Goal: Task Accomplishment & Management: Manage account settings

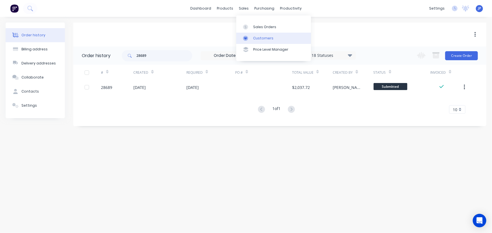
click at [254, 39] on div "Customers" at bounding box center [263, 38] width 20 height 5
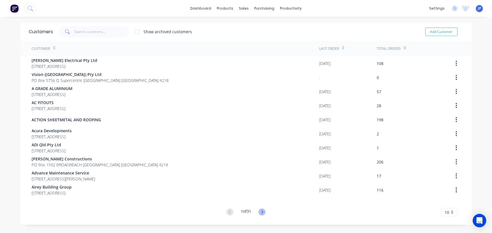
click at [262, 212] on icon at bounding box center [262, 212] width 7 height 7
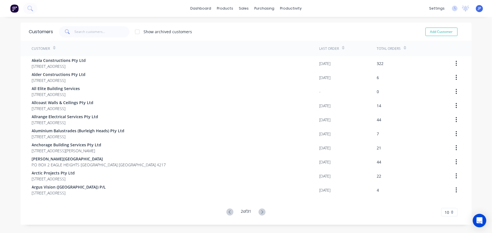
click at [262, 212] on icon at bounding box center [262, 212] width 7 height 7
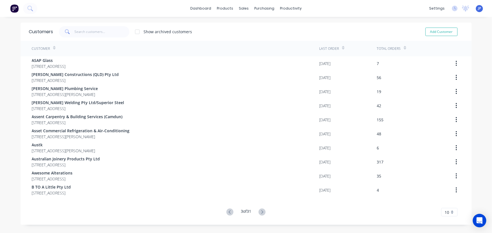
click at [262, 212] on icon at bounding box center [262, 212] width 7 height 7
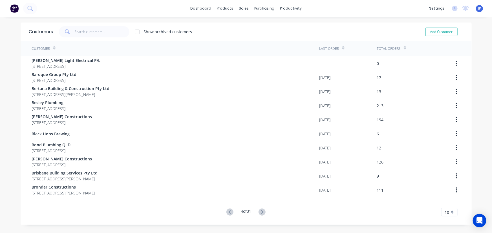
click at [262, 212] on icon at bounding box center [262, 212] width 7 height 7
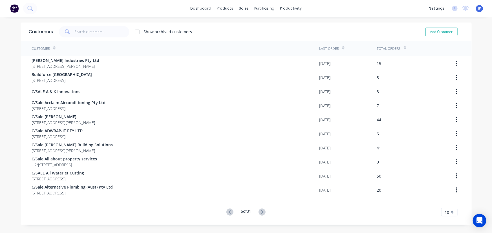
click at [262, 212] on icon at bounding box center [262, 212] width 7 height 7
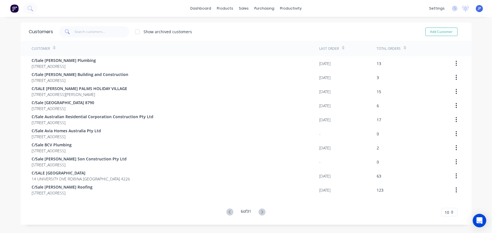
click at [262, 212] on icon at bounding box center [262, 212] width 7 height 7
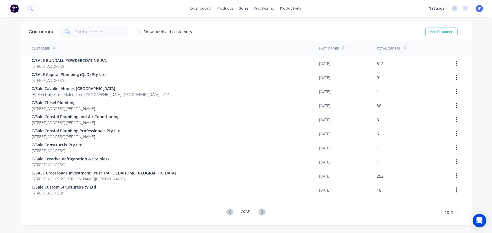
click at [262, 212] on icon at bounding box center [262, 212] width 7 height 7
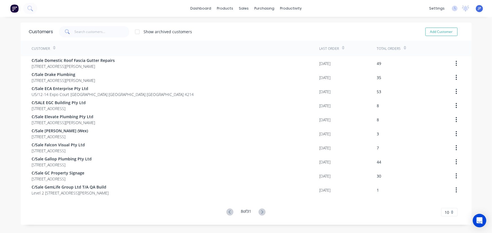
click at [262, 212] on icon at bounding box center [262, 212] width 7 height 7
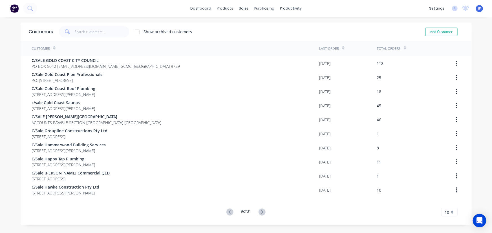
click at [262, 212] on icon at bounding box center [262, 212] width 7 height 7
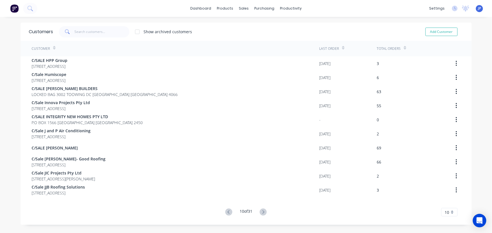
click at [262, 212] on icon at bounding box center [263, 212] width 7 height 7
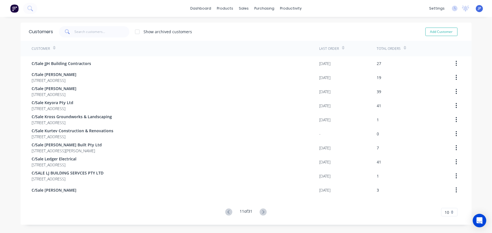
click at [262, 212] on icon at bounding box center [263, 212] width 7 height 7
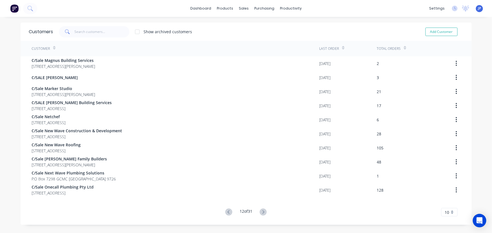
click at [262, 212] on icon at bounding box center [263, 212] width 7 height 7
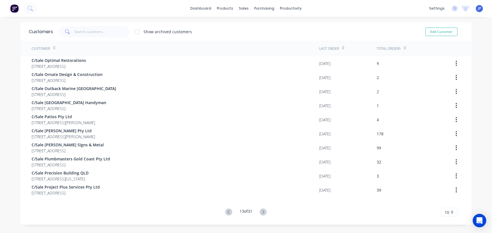
click at [262, 212] on icon at bounding box center [263, 212] width 7 height 7
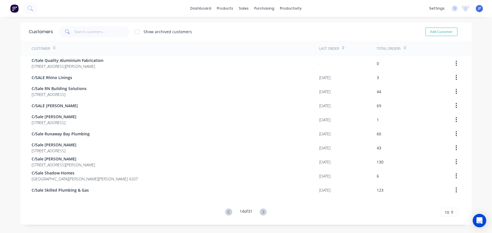
click at [262, 212] on icon at bounding box center [263, 212] width 7 height 7
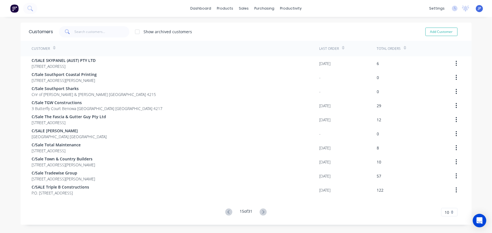
click at [262, 212] on icon at bounding box center [263, 212] width 7 height 7
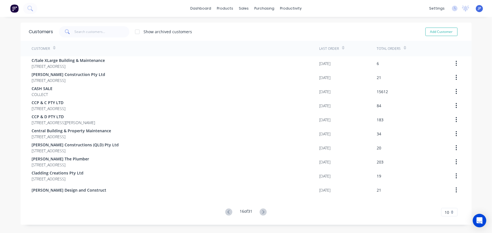
click at [262, 212] on icon at bounding box center [263, 212] width 7 height 7
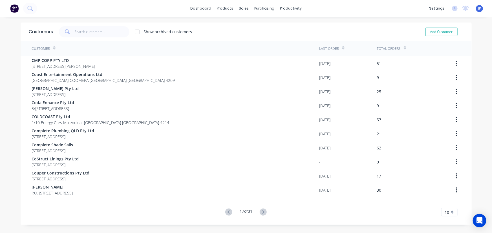
click at [262, 212] on icon at bounding box center [263, 212] width 7 height 7
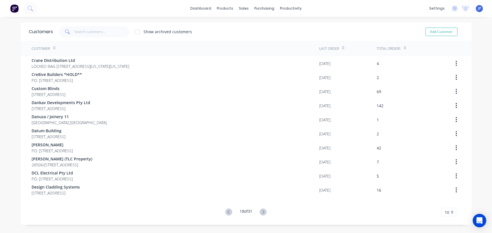
click at [262, 212] on icon at bounding box center [263, 212] width 7 height 7
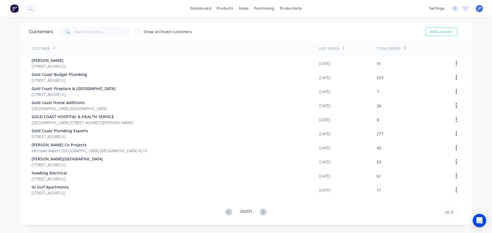
click at [262, 212] on icon at bounding box center [263, 212] width 7 height 7
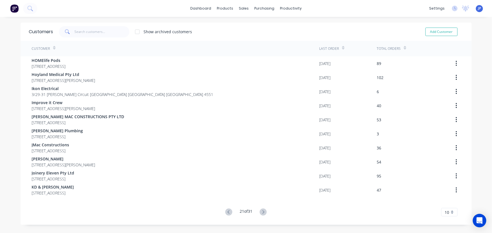
click at [262, 212] on icon at bounding box center [263, 212] width 7 height 7
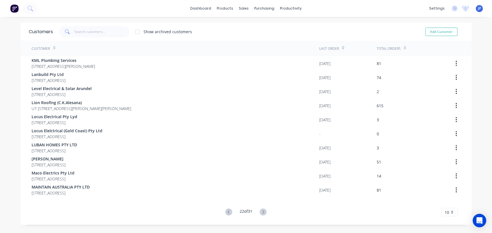
click at [262, 212] on icon at bounding box center [263, 212] width 7 height 7
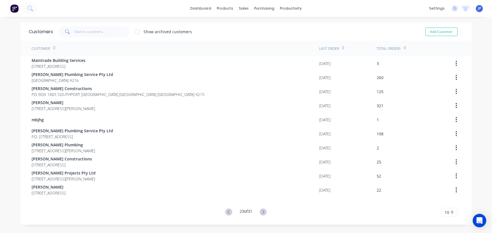
click at [262, 212] on icon at bounding box center [263, 212] width 7 height 7
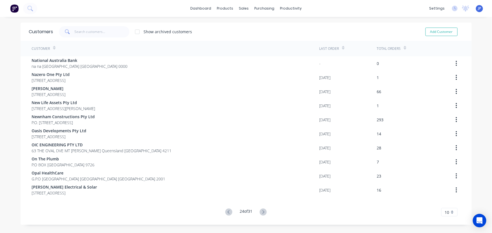
click at [262, 212] on icon at bounding box center [263, 212] width 7 height 7
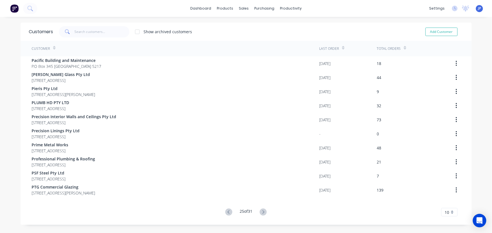
click at [262, 212] on icon at bounding box center [263, 212] width 7 height 7
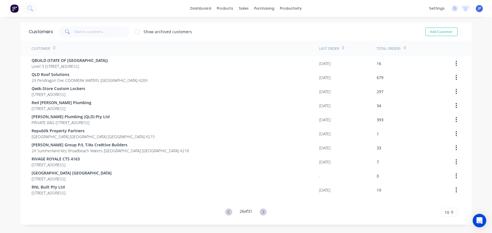
click at [262, 212] on icon at bounding box center [263, 212] width 7 height 7
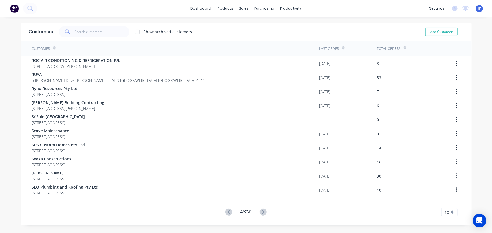
click at [262, 212] on icon at bounding box center [263, 212] width 7 height 7
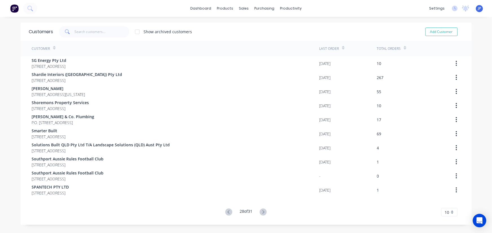
click at [262, 212] on icon at bounding box center [263, 212] width 7 height 7
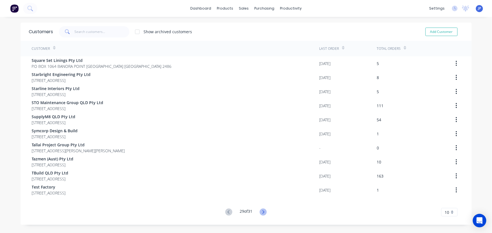
click at [261, 214] on icon at bounding box center [263, 212] width 7 height 7
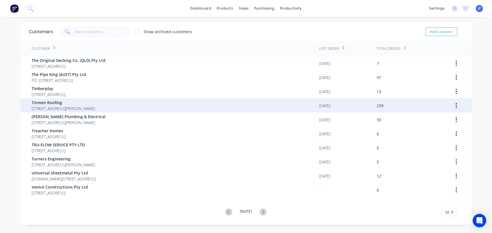
click at [59, 107] on span "[STREET_ADDRESS][PERSON_NAME]" at bounding box center [63, 109] width 63 height 6
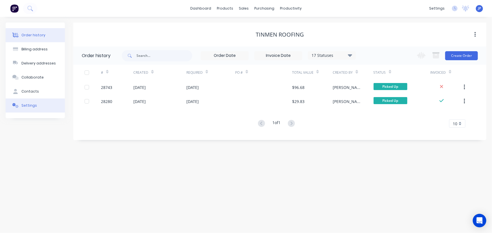
click at [42, 106] on button "Settings" at bounding box center [35, 106] width 59 height 14
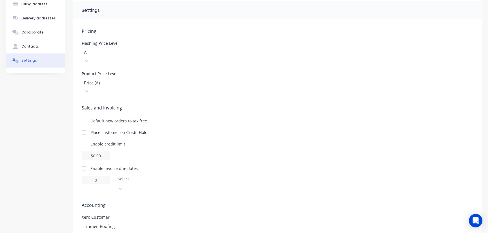
scroll to position [46, 0]
click at [86, 127] on div at bounding box center [83, 132] width 11 height 11
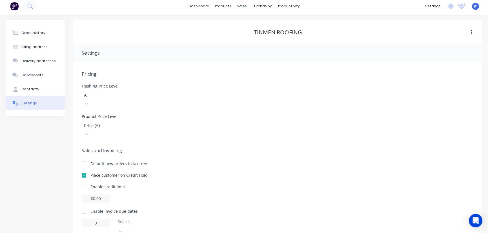
scroll to position [0, 0]
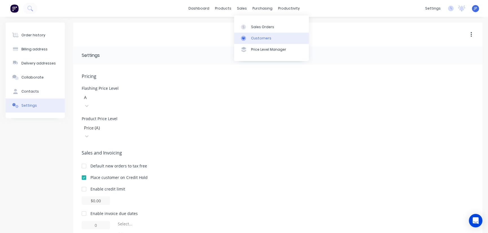
click at [251, 34] on link "Customers" at bounding box center [271, 38] width 75 height 11
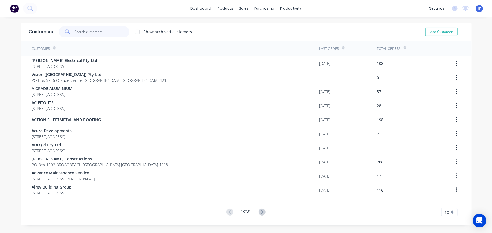
click at [84, 34] on input "text" at bounding box center [101, 31] width 55 height 11
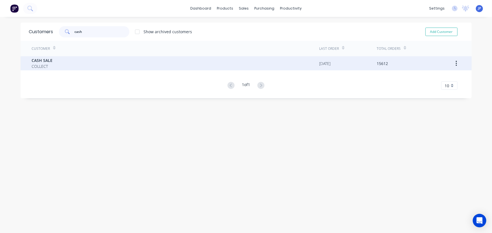
type input "cash"
click at [50, 66] on div "CASH SALE COLLECT" at bounding box center [176, 63] width 288 height 14
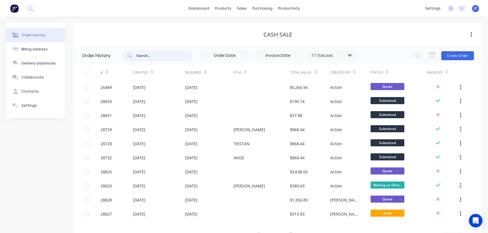
click at [147, 56] on input "text" at bounding box center [164, 55] width 56 height 11
type input "28536"
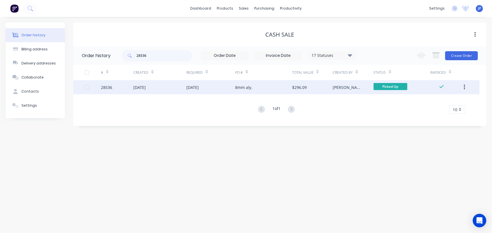
click at [139, 87] on div "[DATE]" at bounding box center [139, 88] width 12 height 6
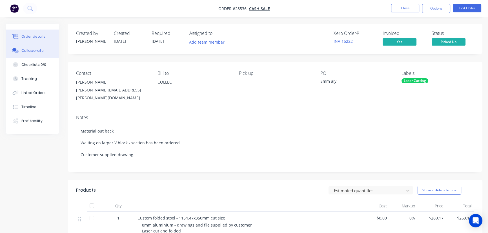
click at [36, 49] on div "Collaborate" at bounding box center [32, 50] width 22 height 5
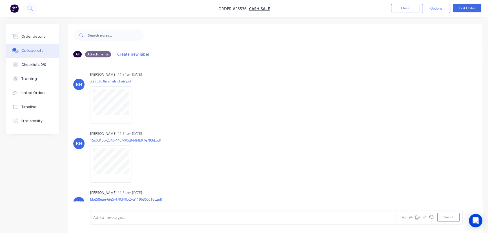
click at [6, 44] on button "Collaborate" at bounding box center [33, 51] width 54 height 14
click at [98, 219] on div at bounding box center [231, 218] width 275 height 6
click at [456, 219] on button "Send" at bounding box center [449, 217] width 22 height 8
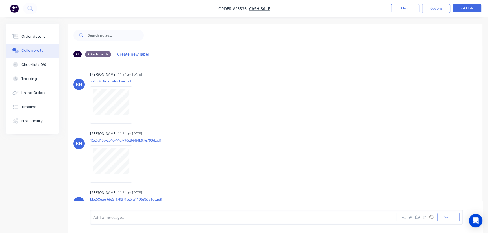
scroll to position [59, 0]
click at [403, 12] on button "Close" at bounding box center [405, 8] width 28 height 8
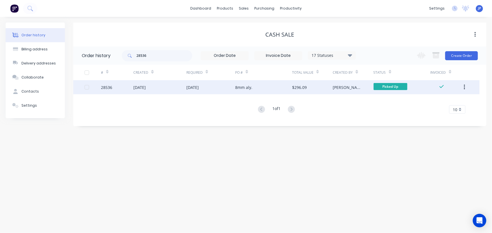
click at [463, 88] on button "button" at bounding box center [464, 87] width 13 height 10
click at [438, 102] on div "Archive" at bounding box center [444, 102] width 43 height 8
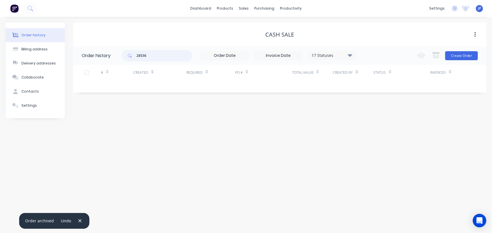
drag, startPoint x: 150, startPoint y: 57, endPoint x: 135, endPoint y: 57, distance: 14.4
click at [135, 57] on div "28536" at bounding box center [157, 55] width 70 height 11
type input "28329"
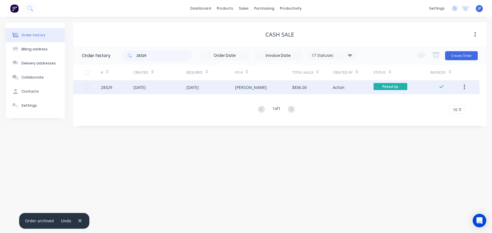
click at [146, 89] on div "[DATE]" at bounding box center [139, 88] width 12 height 6
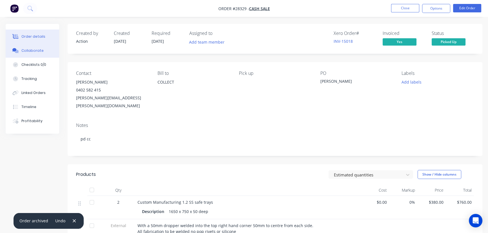
click at [40, 51] on div "Collaborate" at bounding box center [32, 50] width 22 height 5
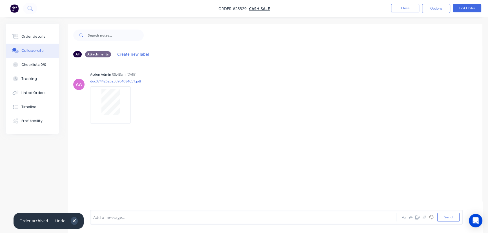
click at [72, 221] on icon "button" at bounding box center [74, 221] width 4 height 5
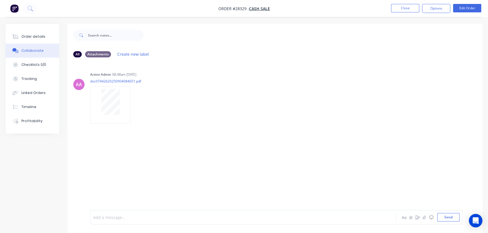
click at [106, 220] on div at bounding box center [231, 218] width 275 height 6
click at [439, 220] on button "Send" at bounding box center [449, 217] width 22 height 8
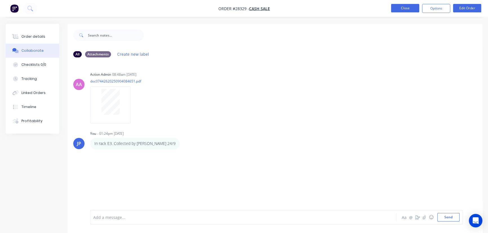
click at [404, 6] on button "Close" at bounding box center [405, 8] width 28 height 8
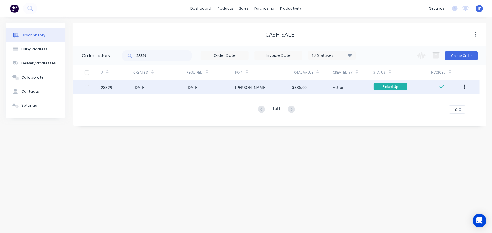
click at [463, 86] on button "button" at bounding box center [464, 87] width 13 height 10
click at [448, 103] on div "Archive" at bounding box center [444, 102] width 43 height 8
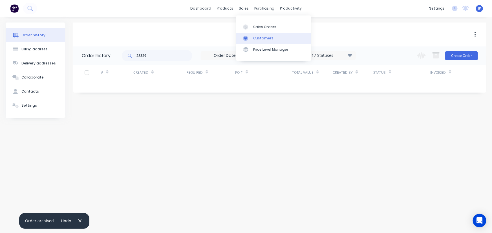
click at [262, 39] on div "Customers" at bounding box center [263, 38] width 20 height 5
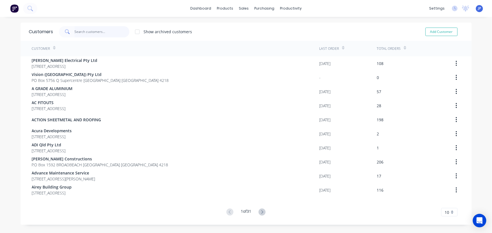
click at [102, 36] on input "text" at bounding box center [101, 31] width 55 height 11
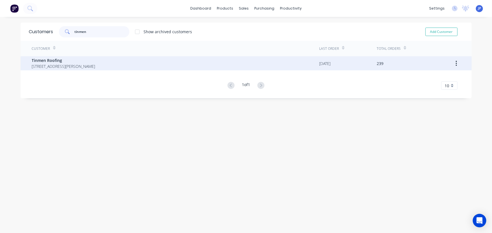
type input "tinmen"
click at [66, 64] on span "[STREET_ADDRESS][PERSON_NAME]" at bounding box center [63, 66] width 63 height 6
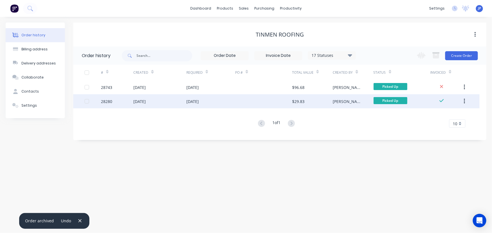
click at [198, 101] on div "[DATE]" at bounding box center [192, 102] width 12 height 6
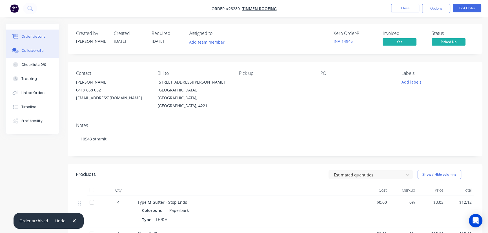
click at [39, 52] on div "Collaborate" at bounding box center [32, 50] width 22 height 5
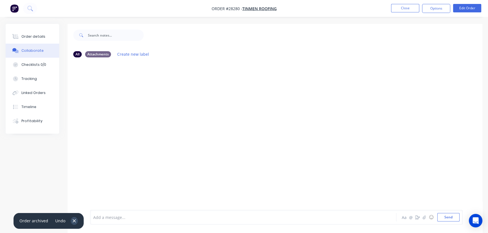
click at [72, 220] on icon "button" at bounding box center [74, 221] width 4 height 5
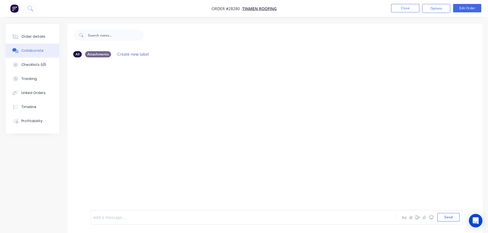
click at [121, 220] on div at bounding box center [231, 218] width 275 height 6
click at [444, 217] on button "Send" at bounding box center [449, 217] width 22 height 8
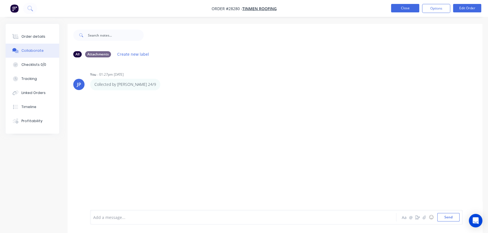
click at [400, 8] on button "Close" at bounding box center [405, 8] width 28 height 8
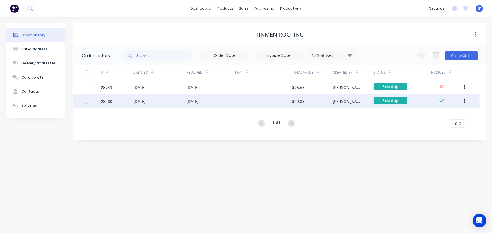
click at [464, 102] on icon "button" at bounding box center [464, 101] width 1 height 6
click at [421, 118] on button "Archive" at bounding box center [445, 116] width 54 height 11
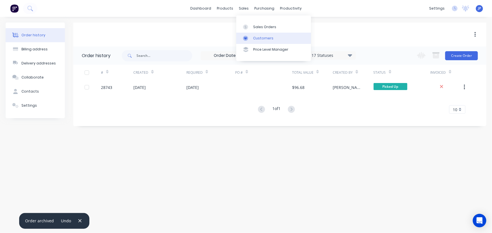
click at [253, 37] on div "Customers" at bounding box center [263, 38] width 20 height 5
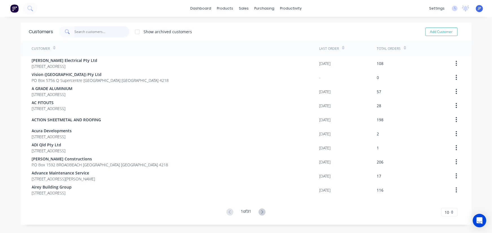
click at [91, 34] on input "text" at bounding box center [101, 31] width 55 height 11
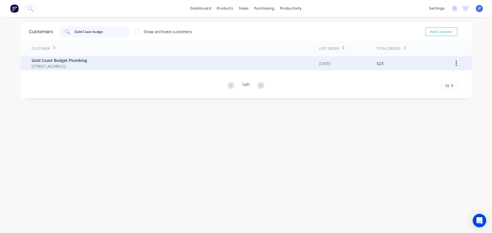
type input "Gold Coast budge"
click at [75, 60] on span "Gold Coast Budget Plumbing" at bounding box center [60, 61] width 56 height 6
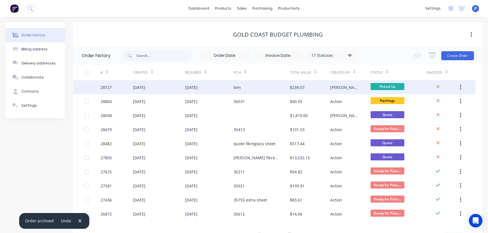
click at [135, 87] on div "[DATE]" at bounding box center [139, 88] width 12 height 6
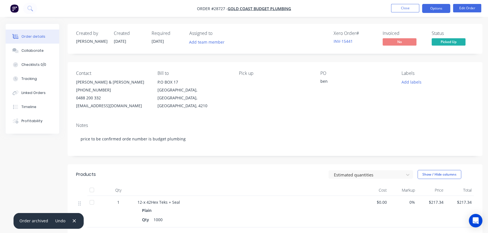
click at [434, 10] on button "Options" at bounding box center [436, 8] width 28 height 9
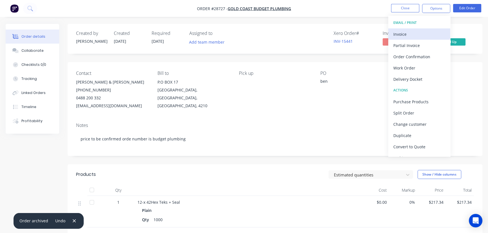
click at [410, 34] on div "Invoice" at bounding box center [420, 34] width 52 height 8
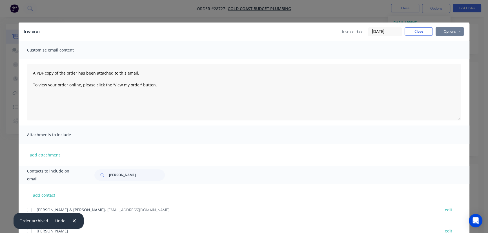
click at [441, 34] on button "Options" at bounding box center [450, 31] width 28 height 8
click at [440, 50] on button "Print" at bounding box center [454, 50] width 36 height 9
click at [411, 32] on button "Close" at bounding box center [419, 31] width 28 height 8
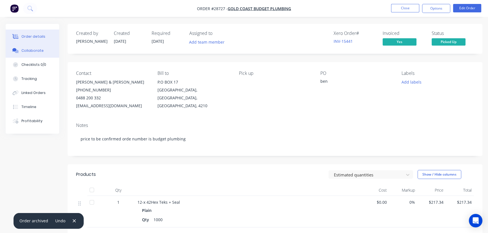
click at [44, 51] on button "Collaborate" at bounding box center [33, 51] width 54 height 14
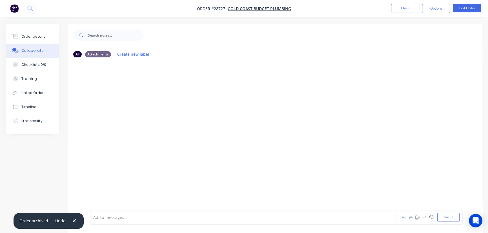
click at [69, 222] on div "Undo" at bounding box center [63, 221] width 30 height 8
click at [73, 219] on icon "button" at bounding box center [74, 221] width 4 height 5
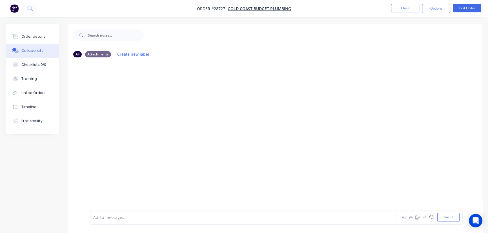
click at [113, 221] on div "Add a message..." at bounding box center [230, 217] width 275 height 8
click at [450, 219] on button "Send" at bounding box center [449, 217] width 22 height 8
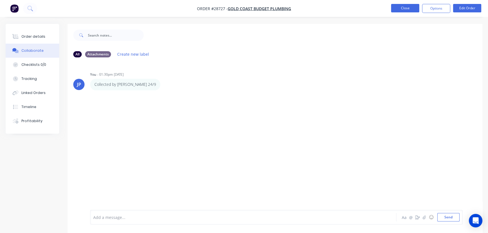
click at [401, 9] on button "Close" at bounding box center [405, 8] width 28 height 8
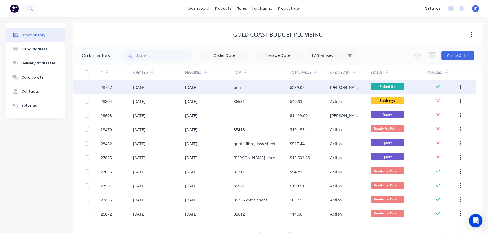
click at [462, 86] on button "button" at bounding box center [460, 87] width 13 height 10
click at [445, 102] on div "Archive" at bounding box center [440, 102] width 43 height 8
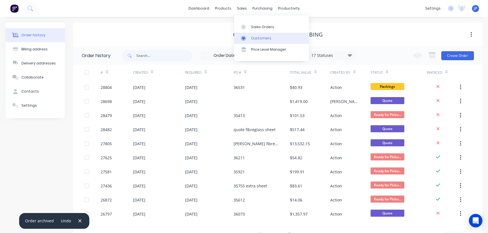
click at [252, 37] on div "Customers" at bounding box center [261, 38] width 20 height 5
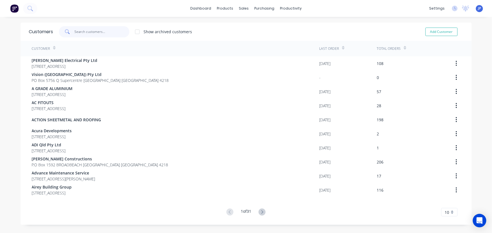
click at [86, 34] on input "text" at bounding box center [101, 31] width 55 height 11
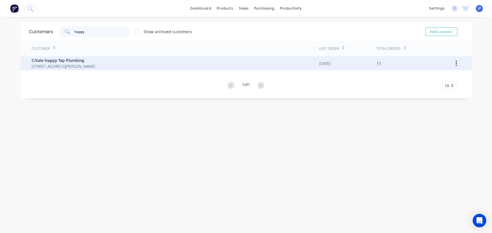
type input "happy"
click at [69, 59] on span "C/Sale Happy Tap Plumbing" at bounding box center [63, 61] width 63 height 6
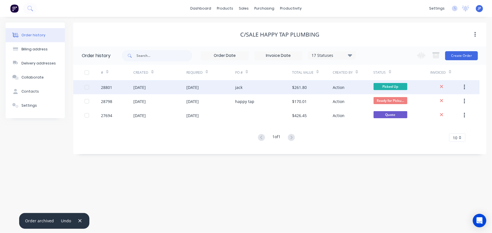
click at [183, 87] on div "[DATE]" at bounding box center [159, 87] width 53 height 14
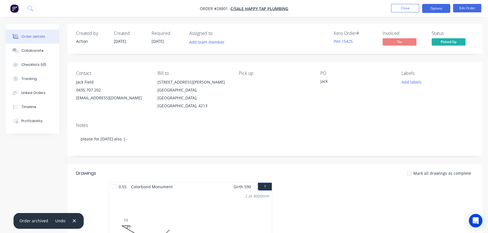
click at [430, 9] on button "Options" at bounding box center [436, 8] width 28 height 9
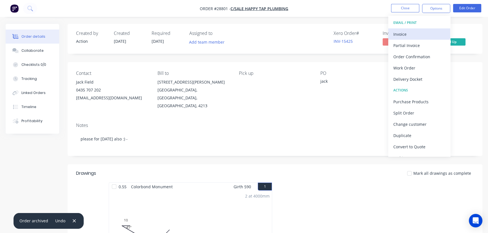
click at [398, 32] on div "Invoice" at bounding box center [420, 34] width 52 height 8
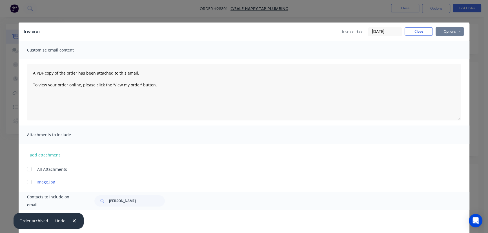
click at [447, 32] on button "Options" at bounding box center [450, 31] width 28 height 8
click at [445, 50] on button "Print" at bounding box center [454, 50] width 36 height 9
click at [411, 30] on button "Close" at bounding box center [419, 31] width 28 height 8
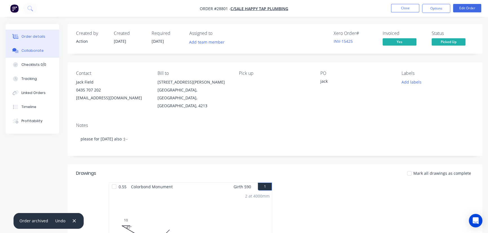
drag, startPoint x: 42, startPoint y: 51, endPoint x: 45, endPoint y: 59, distance: 8.0
click at [42, 52] on button "Collaborate" at bounding box center [33, 51] width 54 height 14
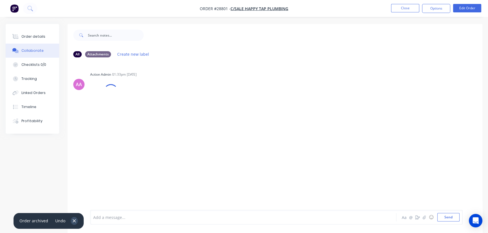
click at [75, 222] on button "button" at bounding box center [74, 221] width 7 height 8
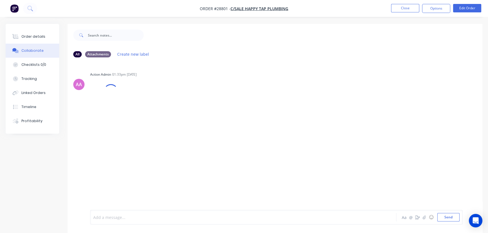
click at [100, 220] on div at bounding box center [231, 218] width 275 height 6
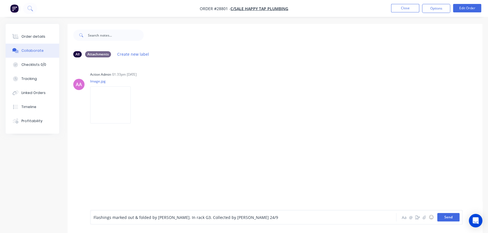
click at [444, 217] on button "Send" at bounding box center [449, 217] width 22 height 8
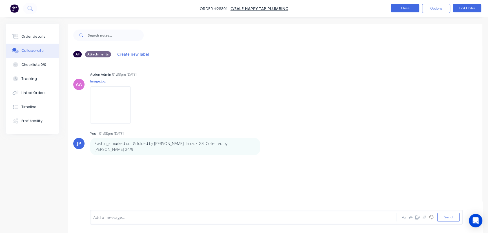
click at [411, 8] on button "Close" at bounding box center [405, 8] width 28 height 8
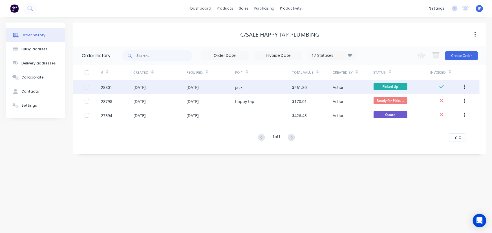
click at [466, 87] on button "button" at bounding box center [464, 87] width 13 height 10
click at [451, 100] on div "Archive" at bounding box center [444, 102] width 43 height 8
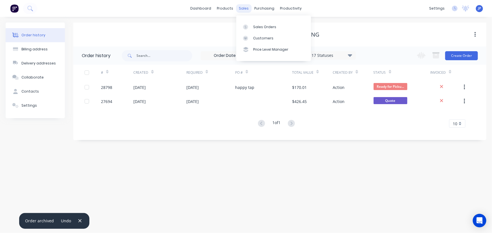
click at [242, 10] on div "sales" at bounding box center [244, 8] width 16 height 8
click at [258, 38] on div "Customers" at bounding box center [263, 38] width 20 height 5
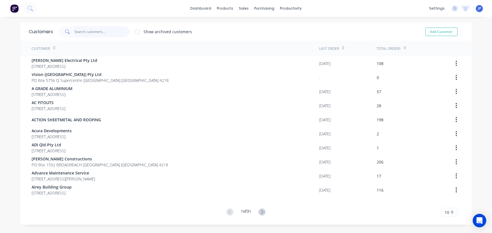
click at [93, 33] on input "text" at bounding box center [101, 31] width 55 height 11
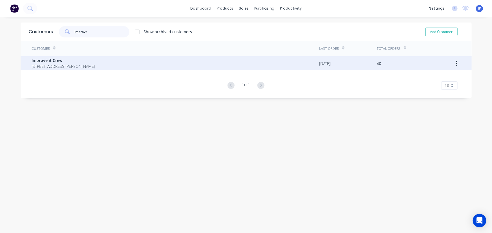
type input "improve"
click at [53, 63] on span "Improve it Crew" at bounding box center [63, 61] width 63 height 6
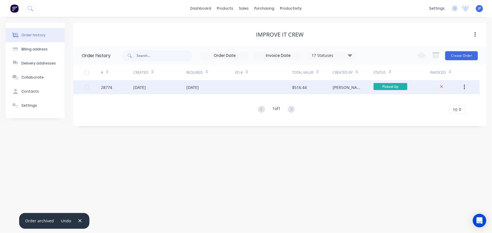
click at [146, 87] on div "[DATE]" at bounding box center [139, 88] width 12 height 6
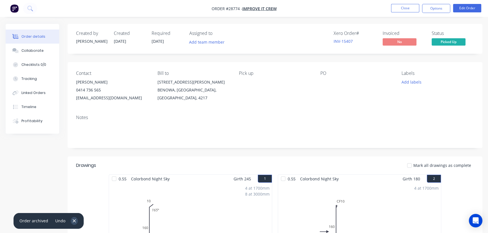
click at [73, 220] on icon "button" at bounding box center [74, 221] width 3 height 3
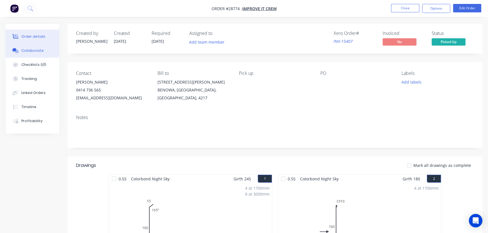
click at [35, 50] on div "Collaborate" at bounding box center [32, 50] width 22 height 5
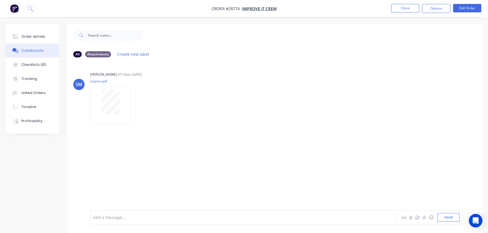
click at [107, 219] on div at bounding box center [231, 218] width 275 height 6
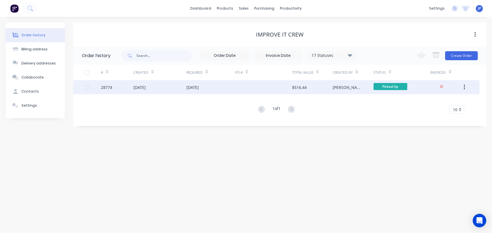
click at [162, 85] on div "[DATE]" at bounding box center [159, 87] width 53 height 14
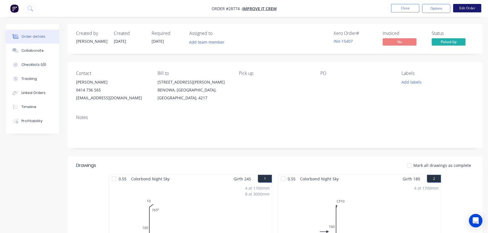
click at [465, 8] on button "Edit Order" at bounding box center [467, 8] width 28 height 8
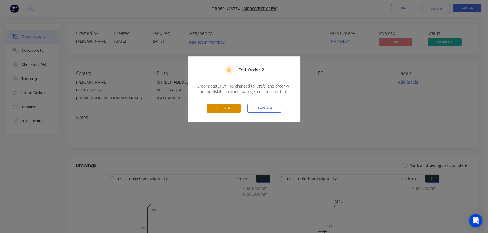
click at [216, 110] on button "Edit Order" at bounding box center [224, 108] width 34 height 8
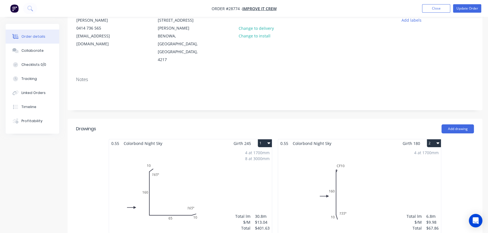
scroll to position [128, 0]
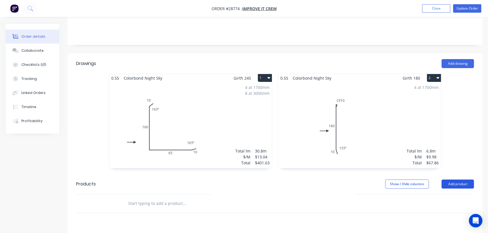
click at [449, 180] on button "Add product" at bounding box center [458, 184] width 32 height 9
click at [448, 195] on div "Product catalogue" at bounding box center [447, 199] width 43 height 8
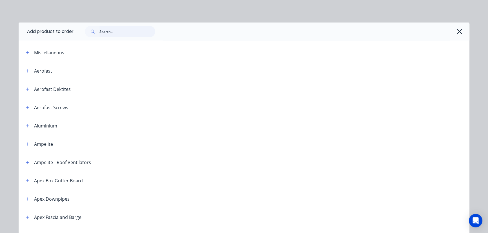
click at [111, 33] on input "text" at bounding box center [128, 31] width 56 height 11
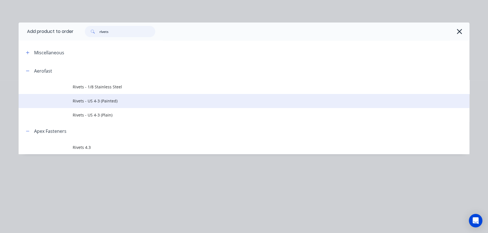
type input "rivets"
click at [87, 103] on span "Rivets - US 4-3 (Painted)" at bounding box center [231, 101] width 317 height 6
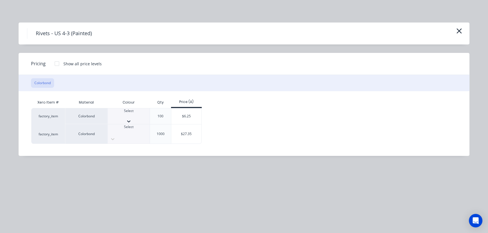
click at [131, 121] on icon at bounding box center [128, 122] width 3 height 2
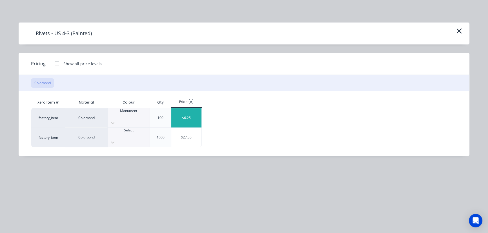
click at [186, 112] on div "$6.25" at bounding box center [186, 118] width 30 height 19
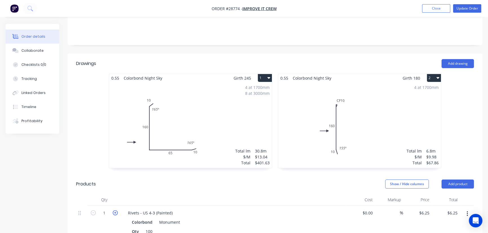
click at [116, 211] on icon "button" at bounding box center [115, 213] width 5 height 5
type input "2"
type input "$12.50"
click at [460, 10] on button "Update Order" at bounding box center [467, 8] width 28 height 8
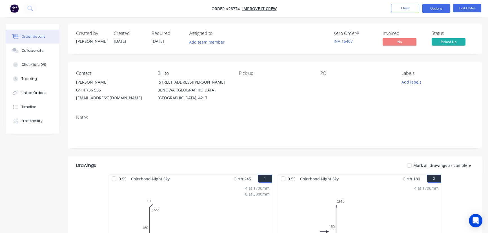
click at [439, 10] on button "Options" at bounding box center [436, 8] width 28 height 9
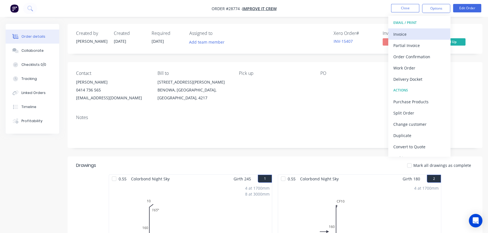
click at [423, 32] on div "Invoice" at bounding box center [420, 34] width 52 height 8
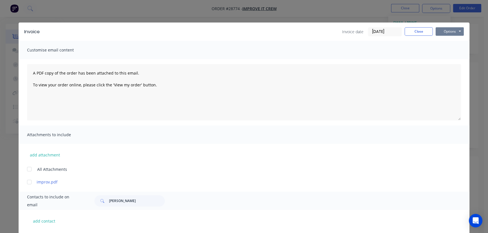
click at [441, 31] on button "Options" at bounding box center [450, 31] width 28 height 8
click at [442, 54] on button "Print" at bounding box center [454, 50] width 36 height 9
click at [408, 34] on button "Close" at bounding box center [419, 31] width 28 height 8
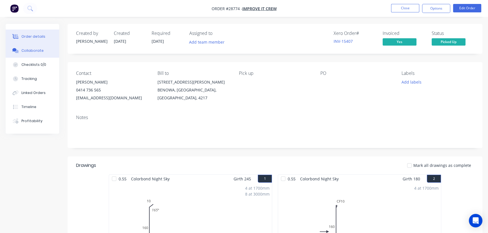
click at [42, 50] on button "Collaborate" at bounding box center [33, 51] width 54 height 14
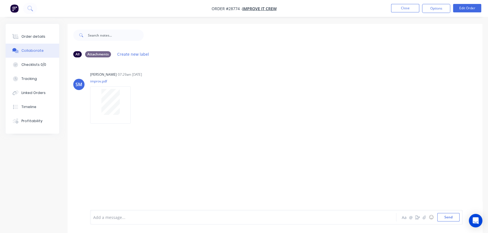
click at [105, 221] on div "Add a message..." at bounding box center [230, 217] width 275 height 8
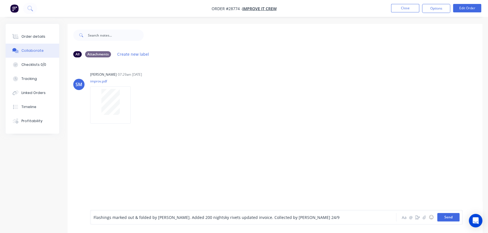
click at [442, 217] on button "Send" at bounding box center [449, 217] width 22 height 8
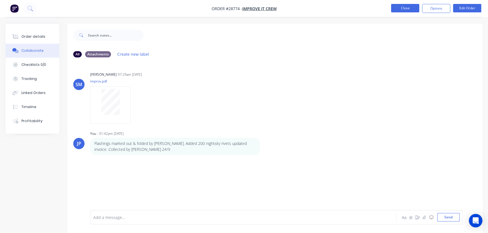
click at [402, 11] on button "Close" at bounding box center [405, 8] width 28 height 8
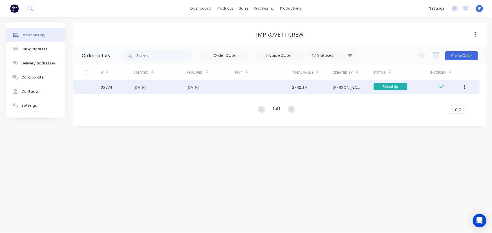
click at [464, 87] on icon "button" at bounding box center [464, 87] width 1 height 6
click at [436, 103] on div "Archive" at bounding box center [444, 102] width 43 height 8
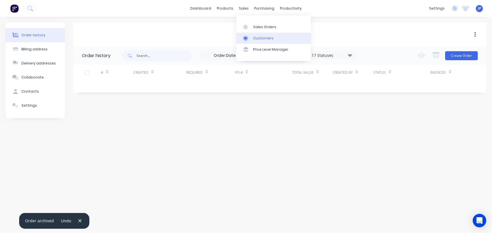
click at [258, 38] on div "Customers" at bounding box center [263, 38] width 20 height 5
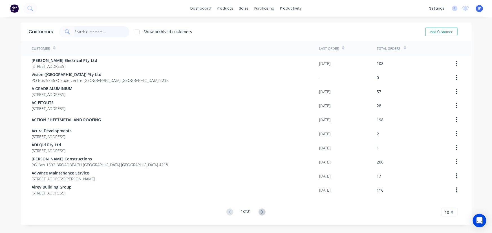
click at [103, 34] on input "text" at bounding box center [101, 31] width 55 height 11
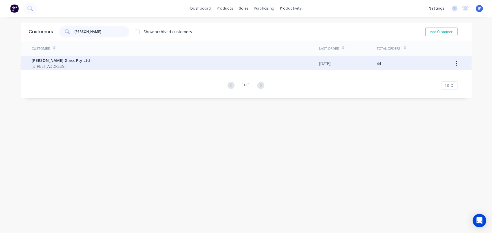
type input "[PERSON_NAME]"
click at [71, 69] on div "[PERSON_NAME] Glass Pty Ltd [STREET_ADDRESS]" at bounding box center [176, 63] width 288 height 14
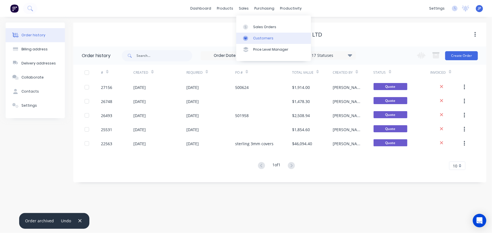
click at [255, 37] on div "Customers" at bounding box center [263, 38] width 20 height 5
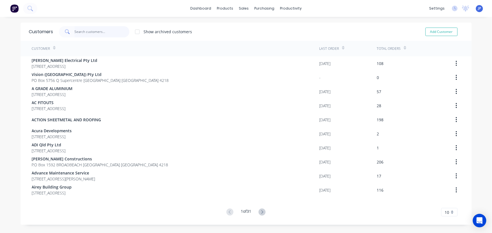
click at [95, 30] on input "text" at bounding box center [101, 31] width 55 height 11
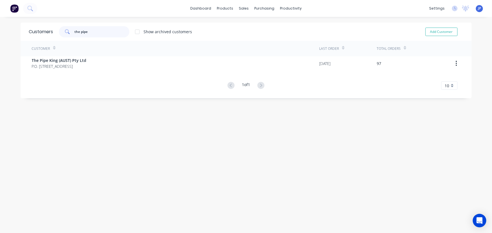
type input "the pipe"
click at [65, 56] on div "Customer" at bounding box center [176, 49] width 288 height 16
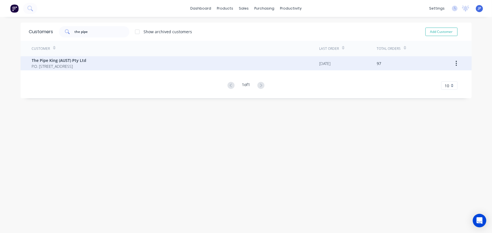
click at [64, 59] on span "The Pipe King (AUST) Pty Ltd" at bounding box center [59, 61] width 55 height 6
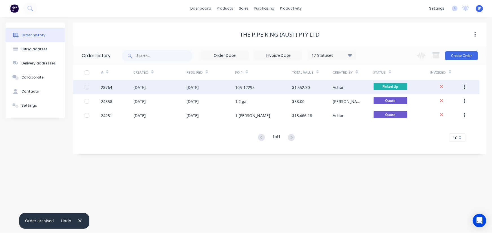
click at [146, 86] on div "[DATE]" at bounding box center [139, 88] width 12 height 6
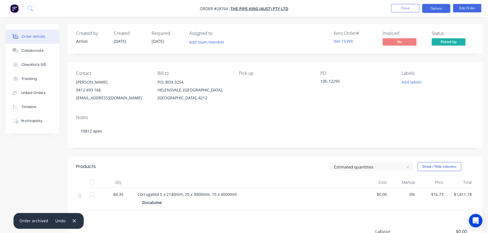
click at [429, 10] on button "Options" at bounding box center [436, 8] width 28 height 9
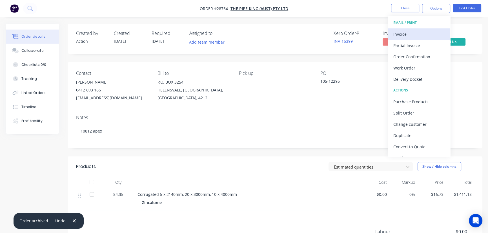
click at [412, 33] on div "Invoice" at bounding box center [420, 34] width 52 height 8
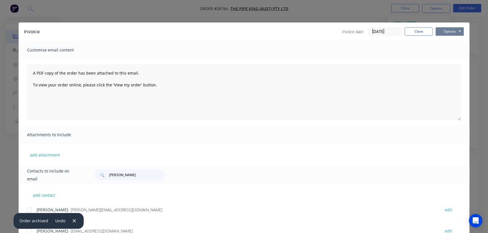
click at [441, 33] on button "Options" at bounding box center [450, 31] width 28 height 8
click at [439, 52] on button "Print" at bounding box center [454, 50] width 36 height 9
click at [409, 31] on button "Close" at bounding box center [419, 31] width 28 height 8
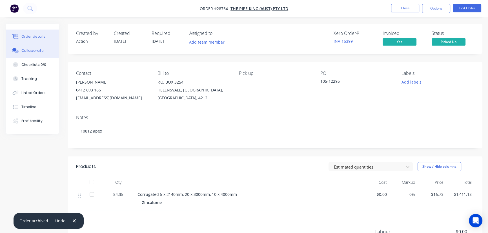
click at [38, 51] on div "Collaborate" at bounding box center [32, 50] width 22 height 5
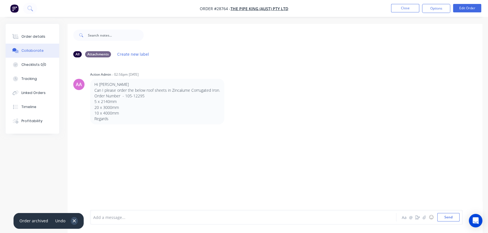
click at [72, 220] on icon "button" at bounding box center [74, 221] width 4 height 5
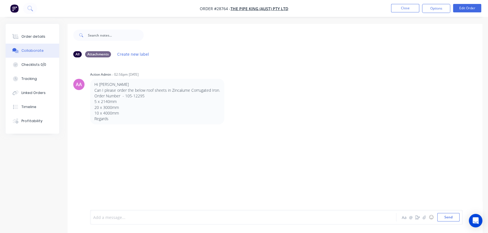
click at [97, 218] on div at bounding box center [231, 218] width 275 height 6
click at [445, 219] on button "Send" at bounding box center [449, 217] width 22 height 8
click at [401, 10] on button "Close" at bounding box center [405, 8] width 28 height 8
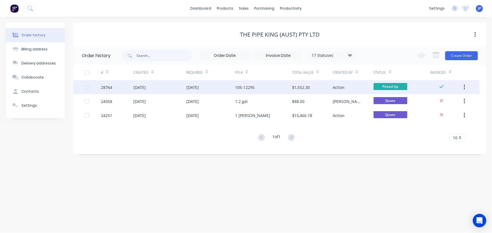
click at [465, 86] on icon "button" at bounding box center [464, 87] width 1 height 6
click at [446, 102] on div "Archive" at bounding box center [444, 102] width 43 height 8
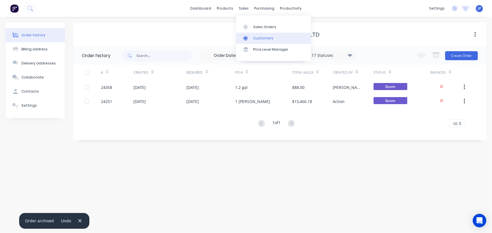
click at [253, 34] on link "Customers" at bounding box center [273, 38] width 75 height 11
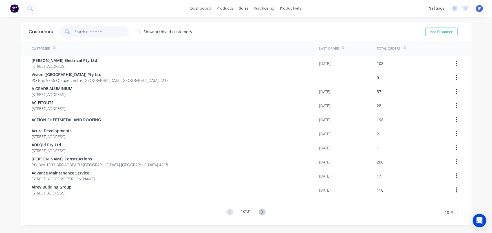
click at [113, 32] on input "text" at bounding box center [101, 31] width 55 height 11
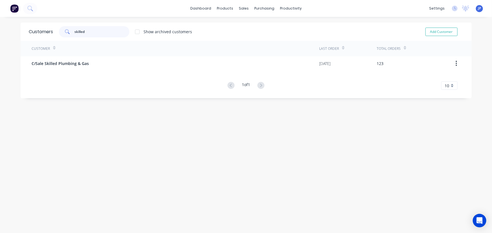
type input "skilled"
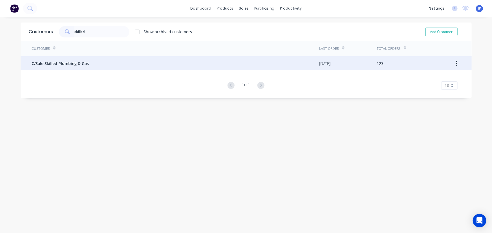
click at [78, 66] on span "C/Sale Skilled Plumbing & Gas" at bounding box center [60, 64] width 57 height 6
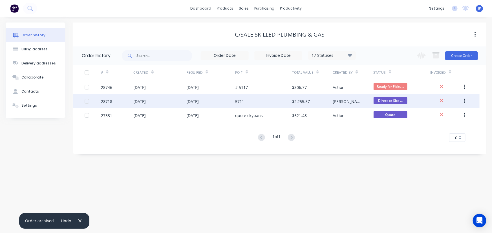
click at [212, 104] on div "[DATE]" at bounding box center [210, 101] width 49 height 14
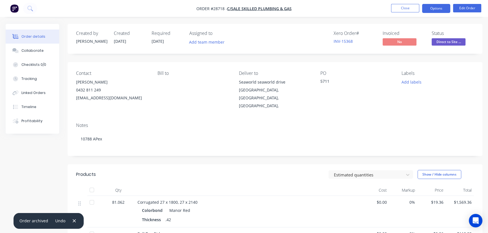
click at [433, 7] on button "Options" at bounding box center [436, 8] width 28 height 9
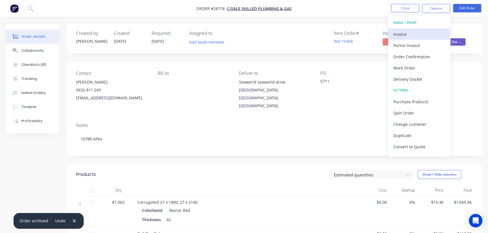
click at [414, 32] on div "Invoice" at bounding box center [420, 34] width 52 height 8
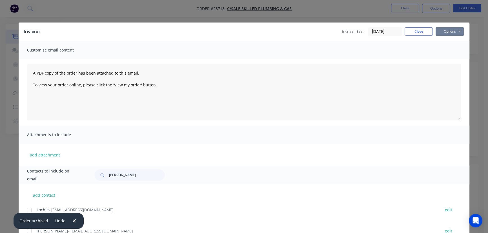
click at [447, 34] on button "Options" at bounding box center [450, 31] width 28 height 8
click at [448, 54] on button "Print" at bounding box center [454, 50] width 36 height 9
click at [409, 32] on button "Close" at bounding box center [419, 31] width 28 height 8
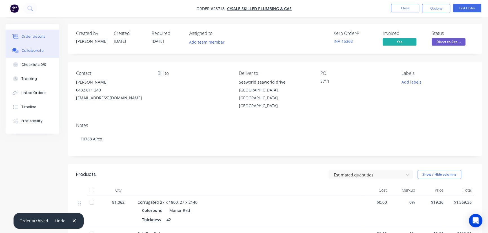
click at [42, 50] on button "Collaborate" at bounding box center [33, 51] width 54 height 14
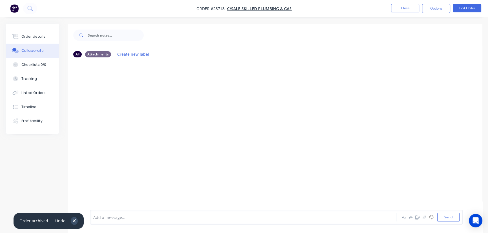
click at [72, 223] on icon "button" at bounding box center [74, 221] width 4 height 5
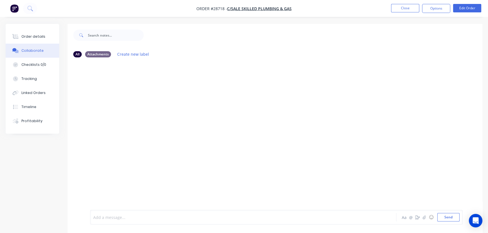
click at [109, 218] on div at bounding box center [231, 218] width 275 height 6
click at [445, 219] on button "Send" at bounding box center [449, 217] width 22 height 8
click at [400, 10] on button "Close" at bounding box center [405, 8] width 28 height 8
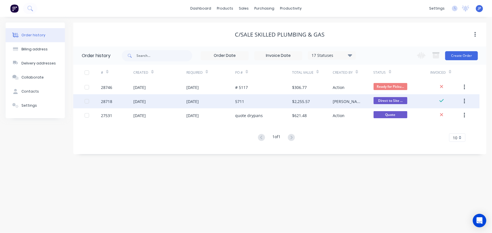
click at [464, 100] on icon "button" at bounding box center [464, 101] width 1 height 6
click at [439, 113] on div "Archive" at bounding box center [444, 116] width 43 height 8
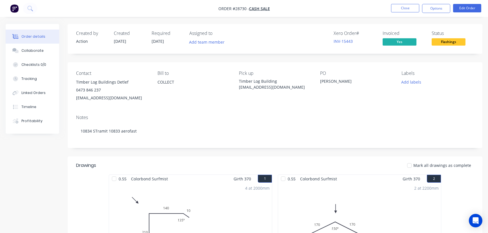
click at [393, 11] on button "Close" at bounding box center [405, 8] width 28 height 8
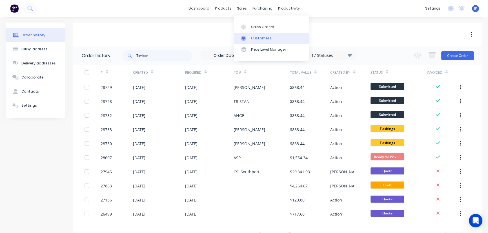
click at [256, 38] on div "Customers" at bounding box center [261, 38] width 20 height 5
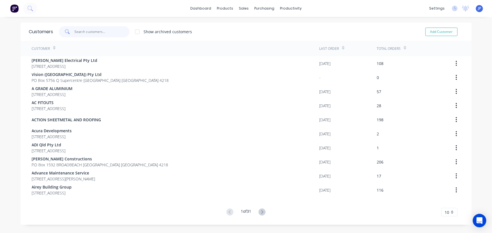
click at [83, 30] on input "text" at bounding box center [101, 31] width 55 height 11
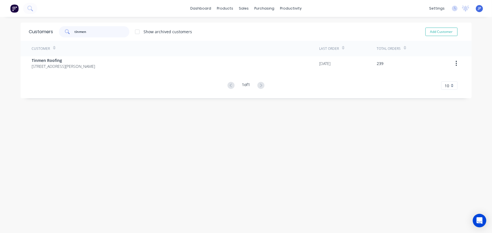
type input "tinmen"
click at [72, 71] on div "Customer Last Order Total Orders Tinmen Roofing 1 Holbrook Way ELANORA Queensla…" at bounding box center [246, 65] width 451 height 49
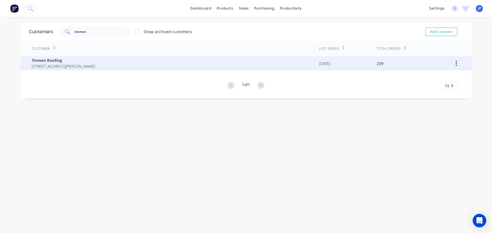
click at [76, 63] on span "[STREET_ADDRESS][PERSON_NAME]" at bounding box center [63, 66] width 63 height 6
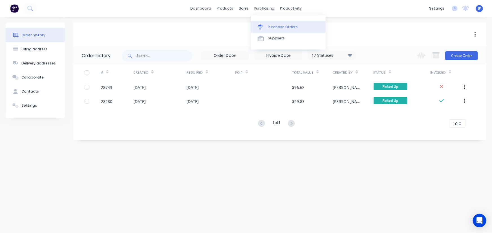
click at [271, 26] on div "Purchase Orders" at bounding box center [283, 27] width 30 height 5
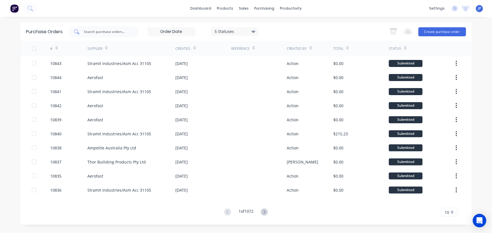
click at [111, 34] on input "text" at bounding box center [106, 32] width 47 height 6
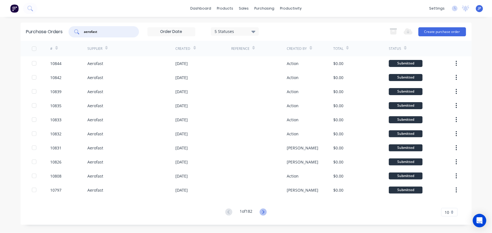
type input "aerofast"
click at [264, 213] on icon at bounding box center [263, 212] width 7 height 7
click at [228, 210] on icon at bounding box center [228, 212] width 7 height 7
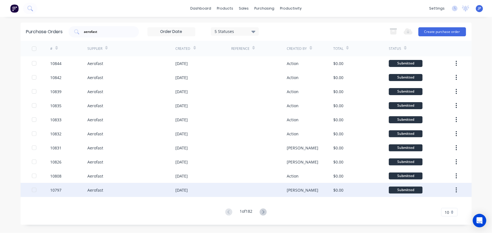
click at [188, 191] on div "[DATE]" at bounding box center [182, 190] width 12 height 6
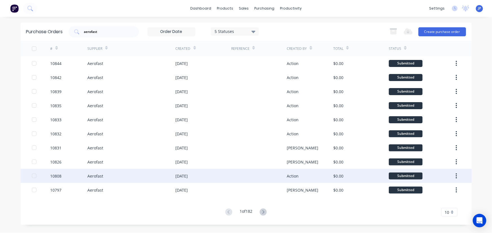
click at [174, 175] on div "Aerofast" at bounding box center [131, 176] width 88 height 14
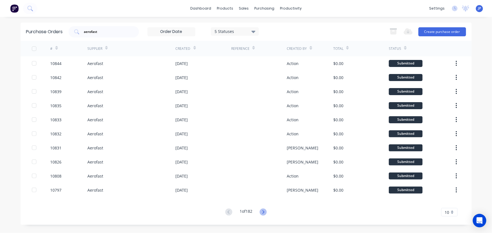
click at [264, 211] on icon at bounding box center [263, 212] width 2 height 3
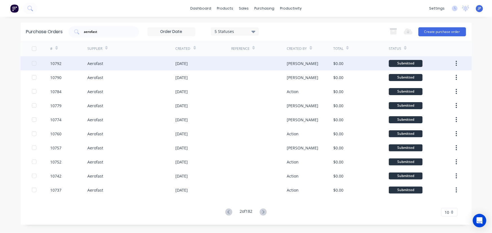
click at [177, 63] on div "20 Sep 2025" at bounding box center [182, 64] width 12 height 6
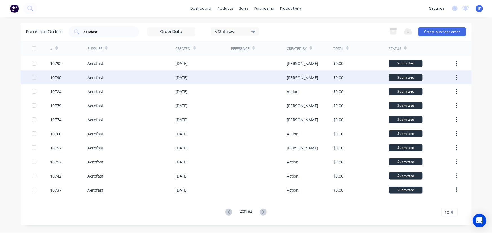
click at [178, 80] on div "[DATE]" at bounding box center [182, 78] width 12 height 6
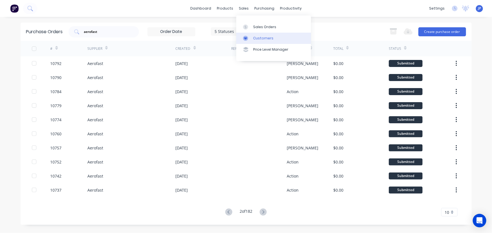
click at [258, 37] on div "Customers" at bounding box center [263, 38] width 20 height 5
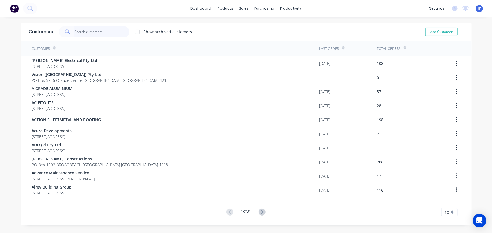
click at [91, 28] on input "text" at bounding box center [101, 31] width 55 height 11
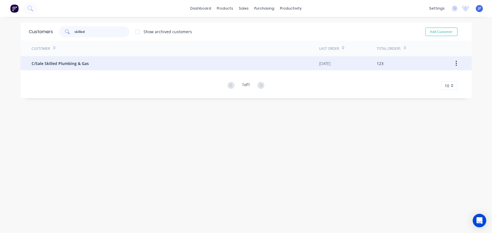
type input "skilled"
click at [80, 63] on span "C/Sale Skilled Plumbing & Gas" at bounding box center [60, 64] width 57 height 6
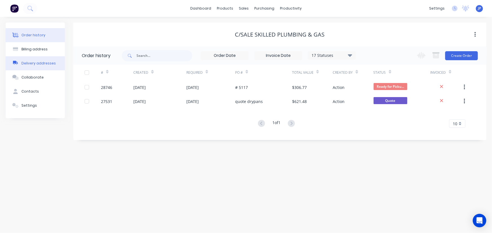
click at [34, 65] on div "Delivery addresses" at bounding box center [38, 63] width 34 height 5
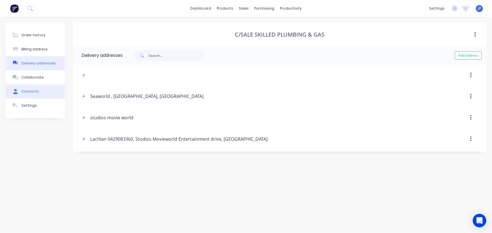
click at [33, 91] on div "Contacts" at bounding box center [29, 91] width 17 height 5
